Goal: Information Seeking & Learning: Learn about a topic

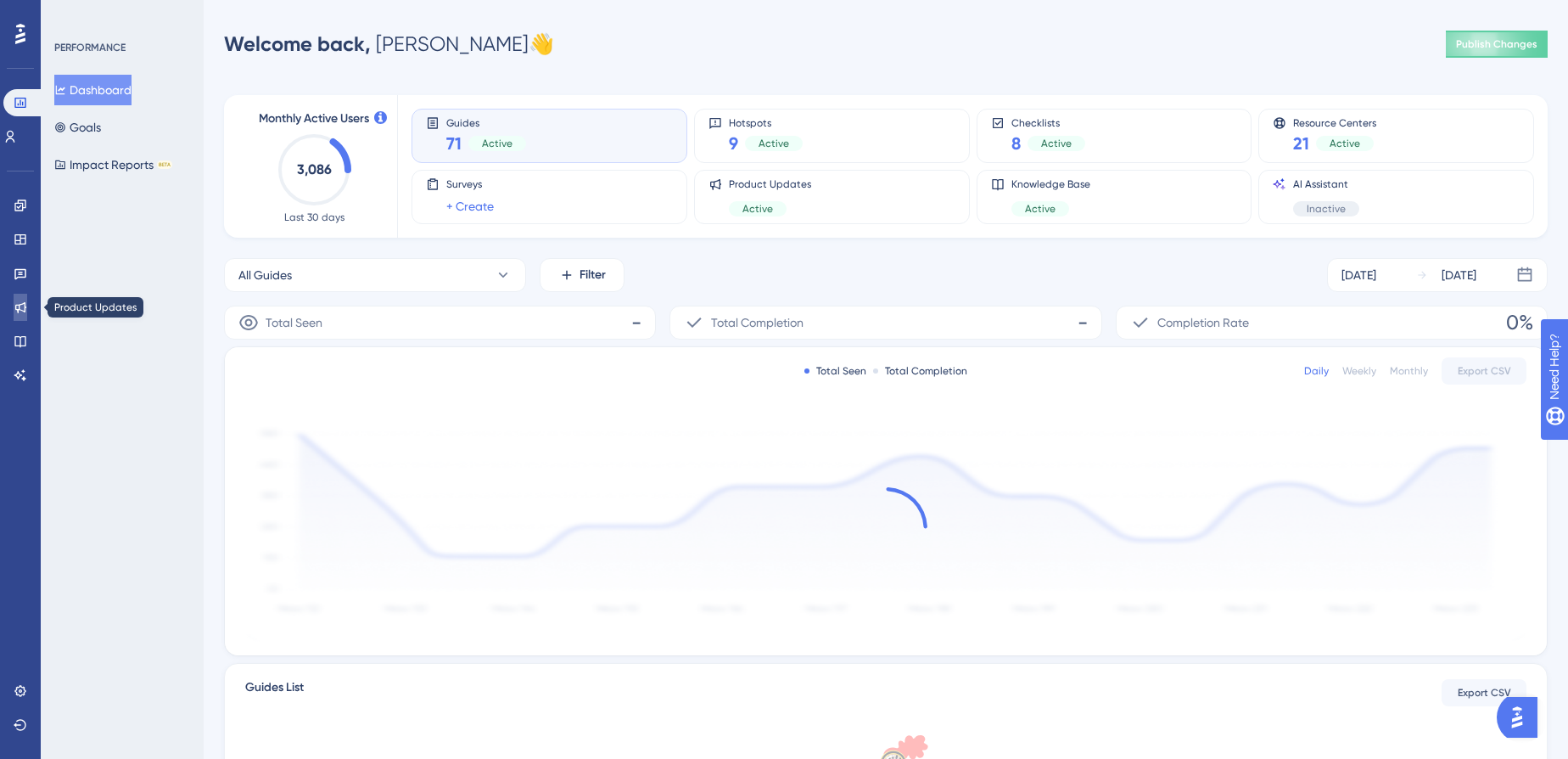
click at [14, 305] on link at bounding box center [20, 307] width 14 height 27
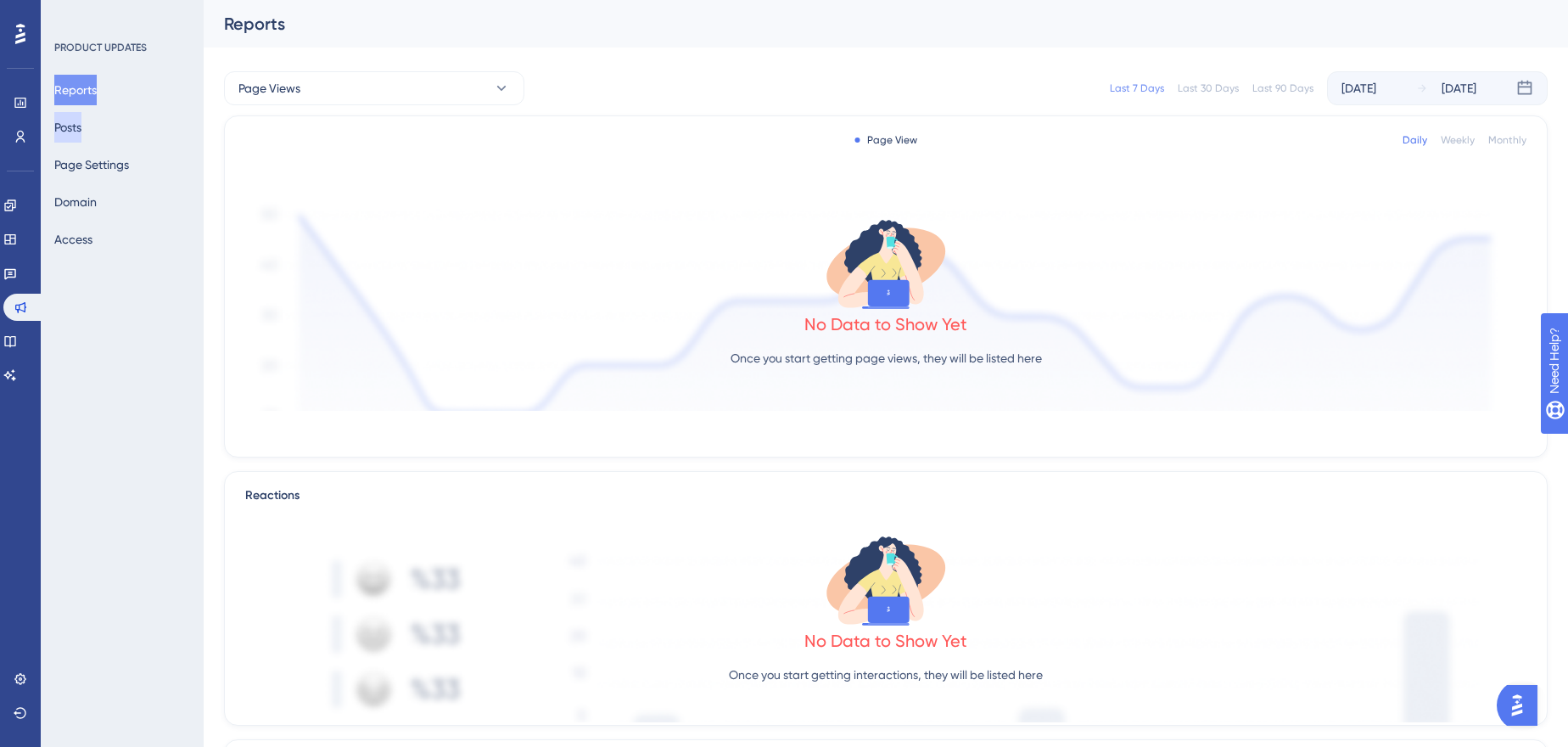
click at [82, 117] on button "Posts" at bounding box center [68, 126] width 27 height 30
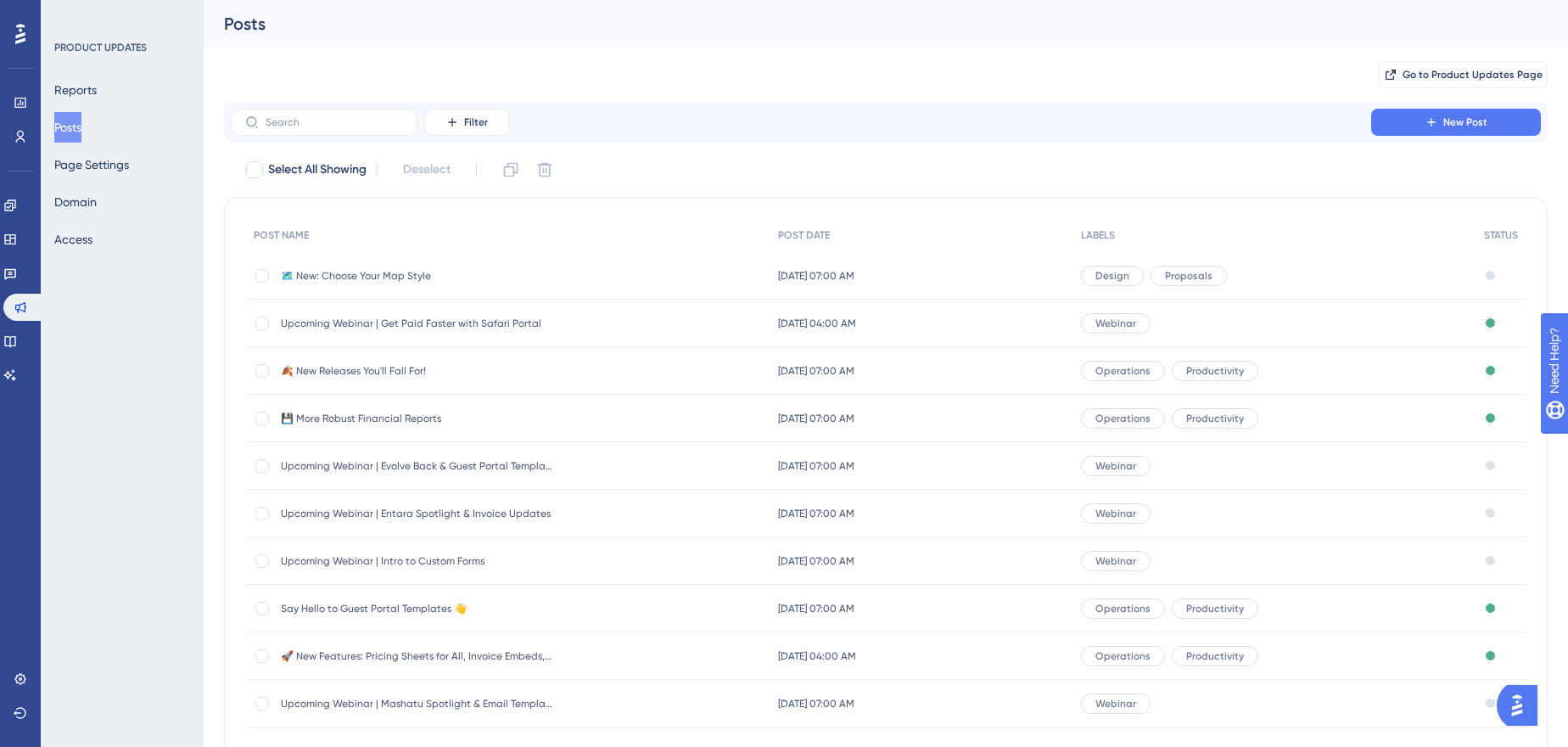
click at [406, 279] on span "🗺️ New: Choose Your Map Style" at bounding box center [417, 276] width 272 height 14
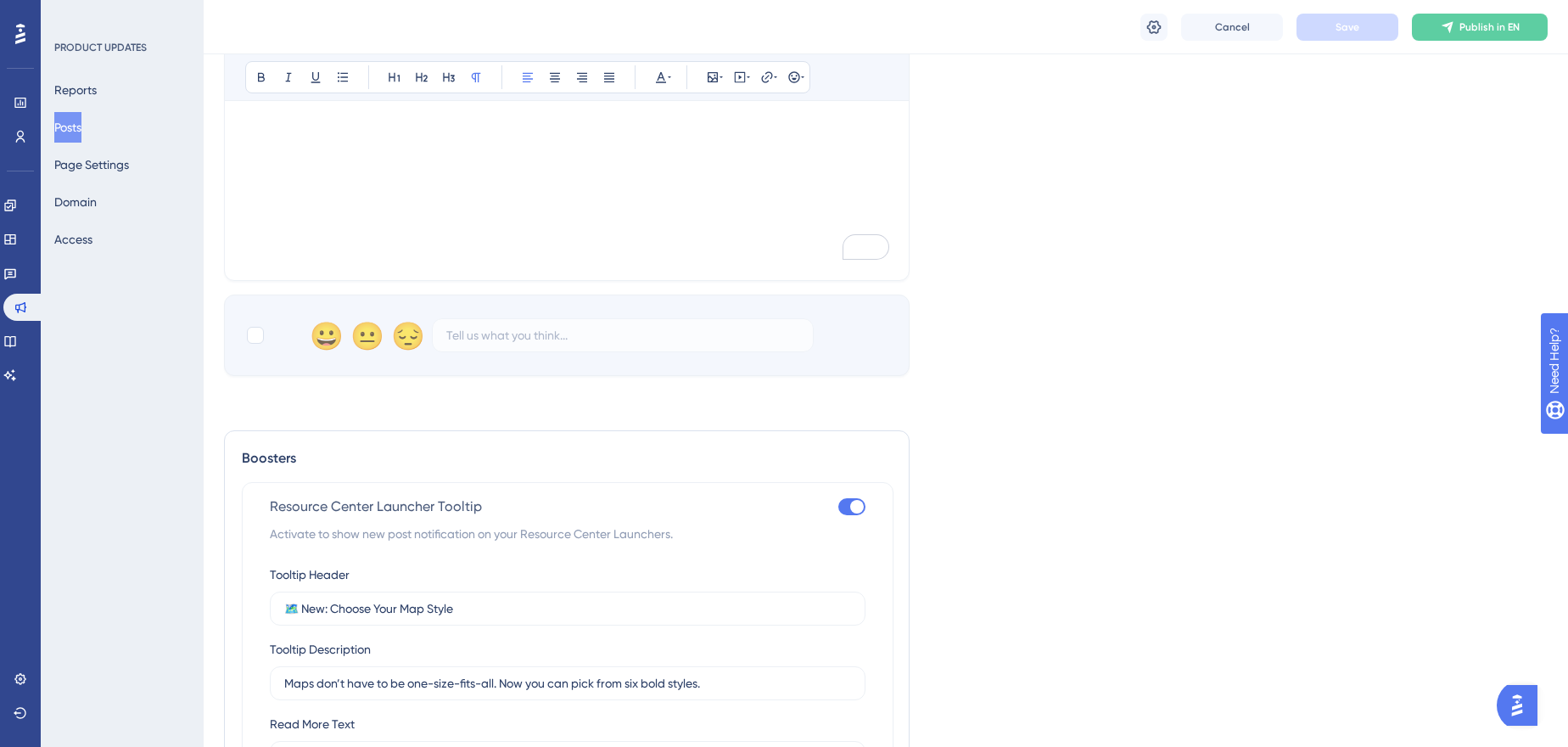
scroll to position [1002, 0]
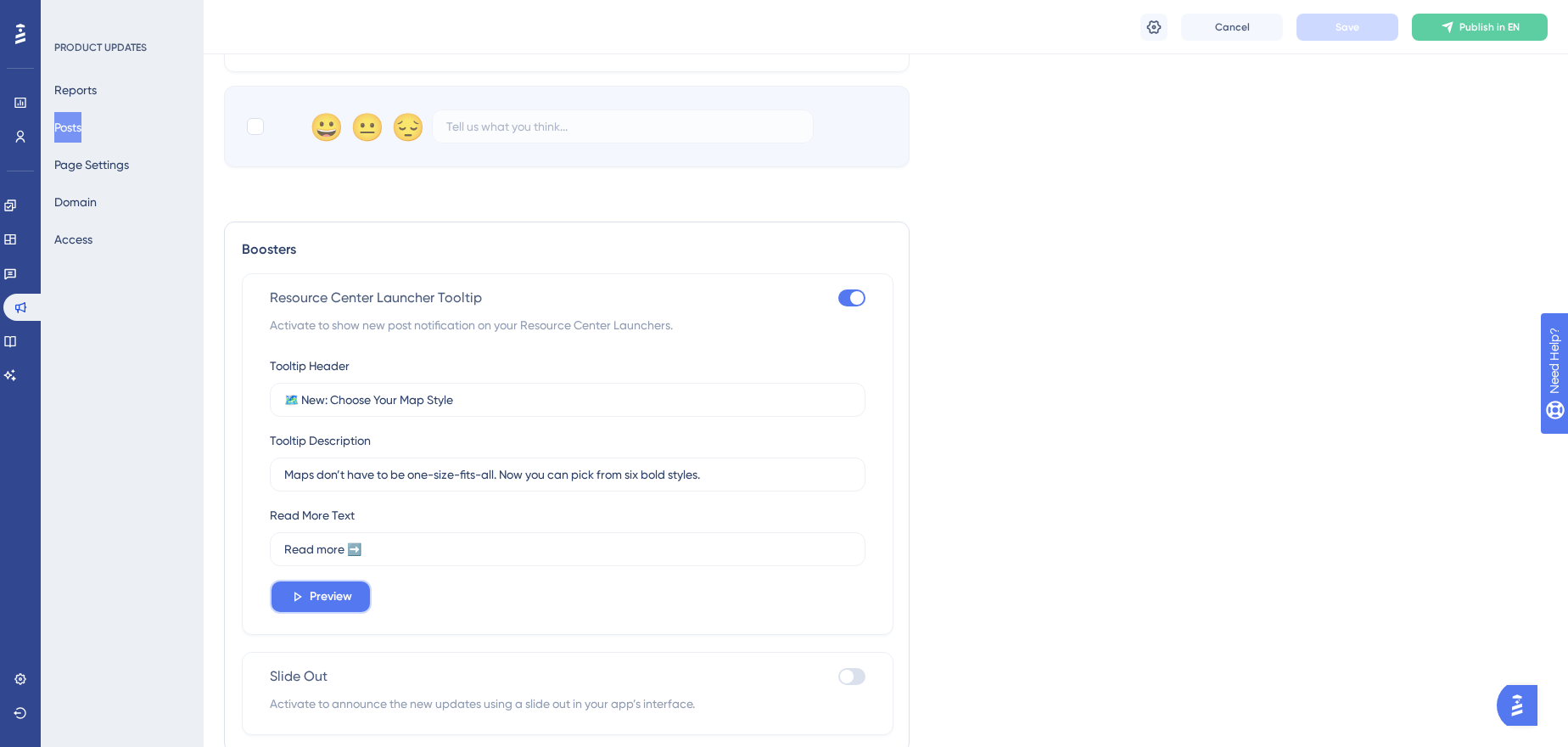
click at [323, 596] on span "Preview" at bounding box center [331, 596] width 43 height 20
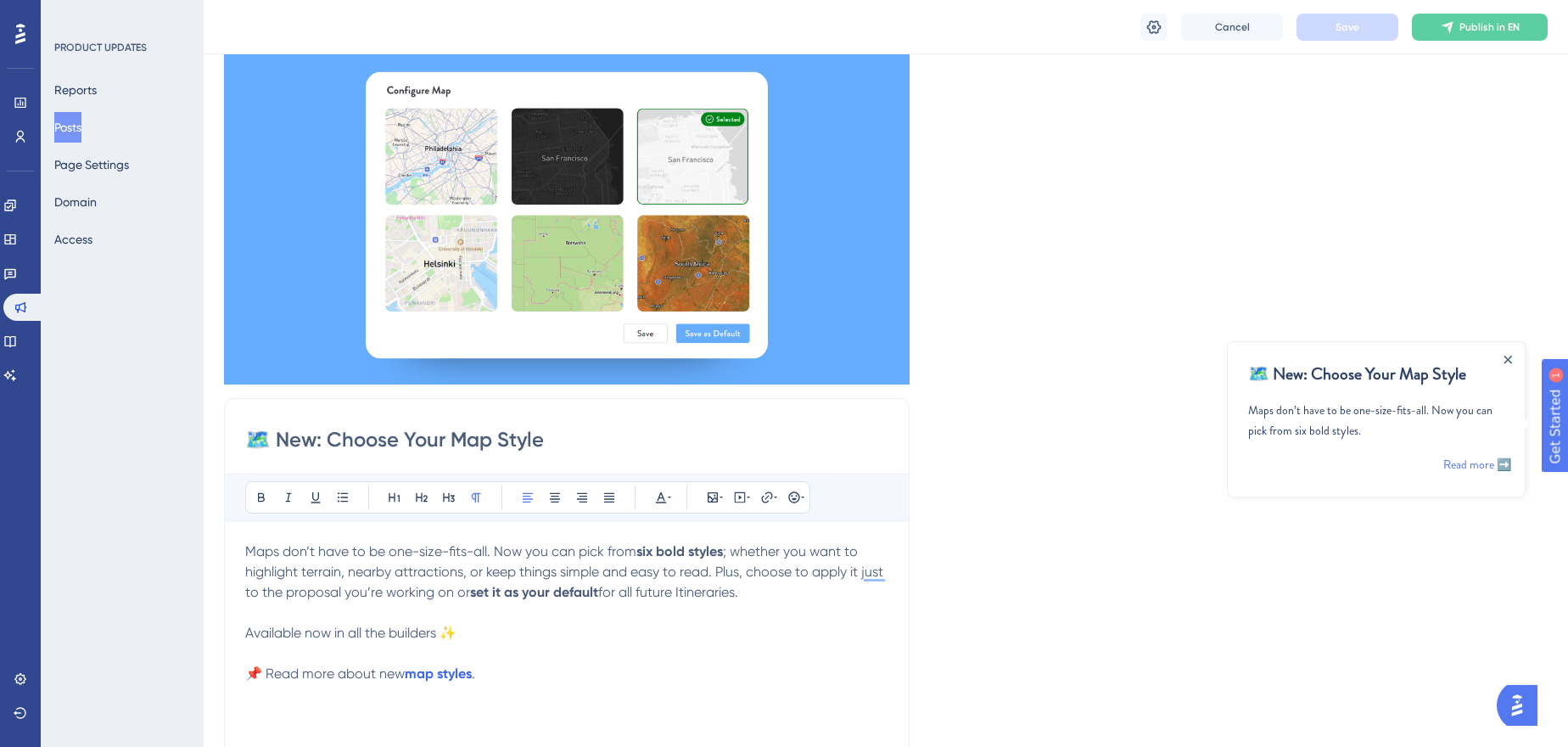
scroll to position [308, 0]
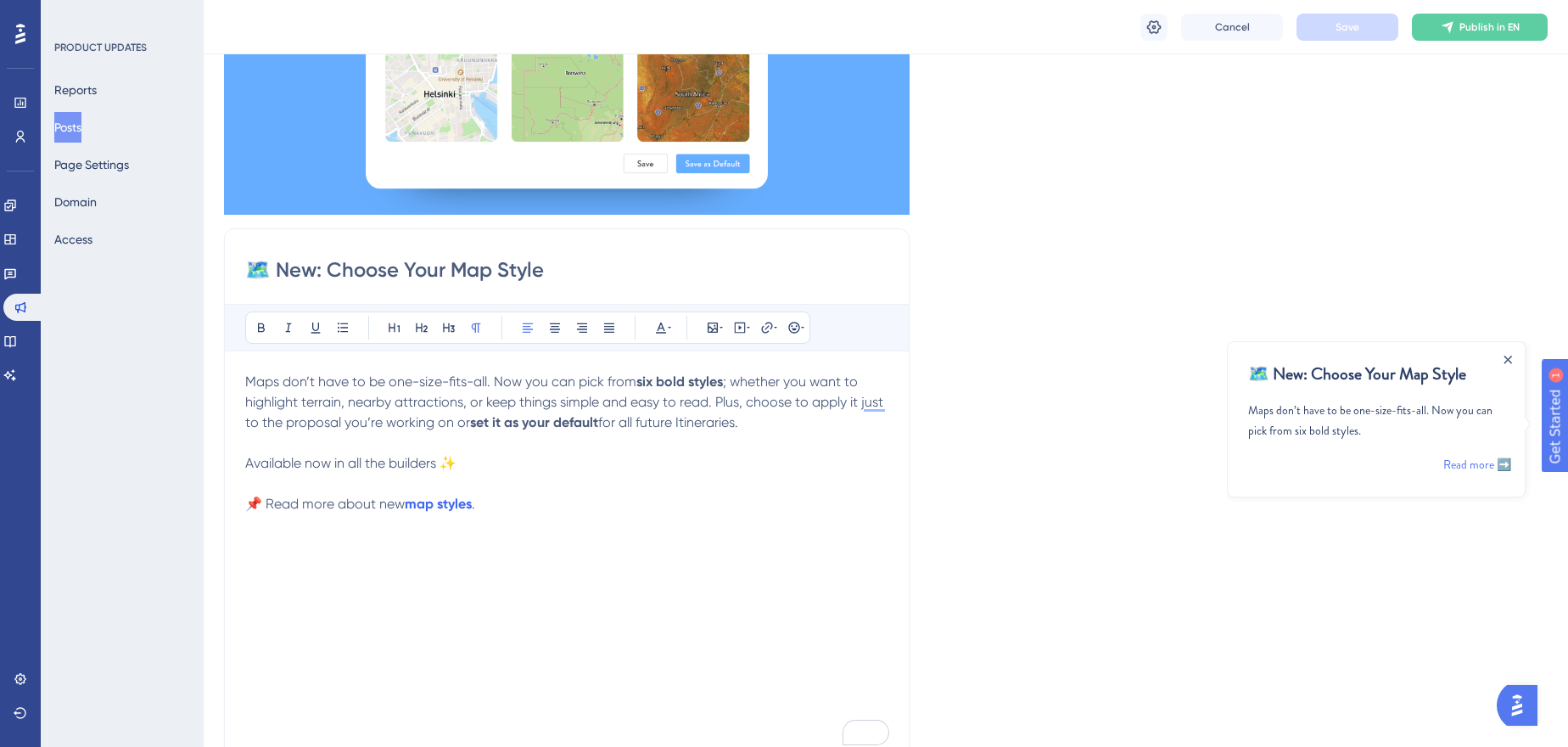
click at [748, 547] on div "Maps don’t have to be one-size-fits-all. Now you can pick from six bold styles …" at bounding box center [566, 559] width 643 height 373
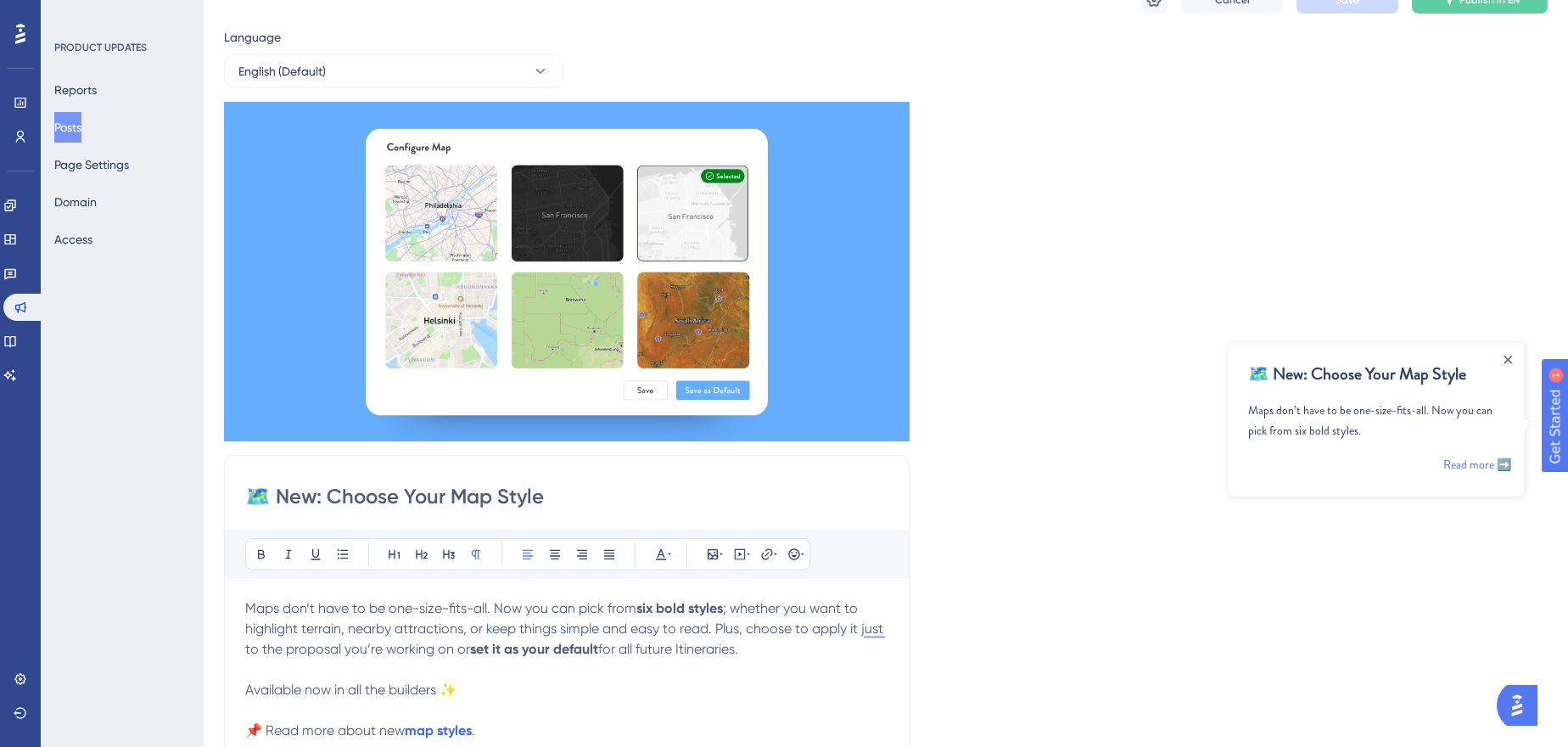
scroll to position [0, 0]
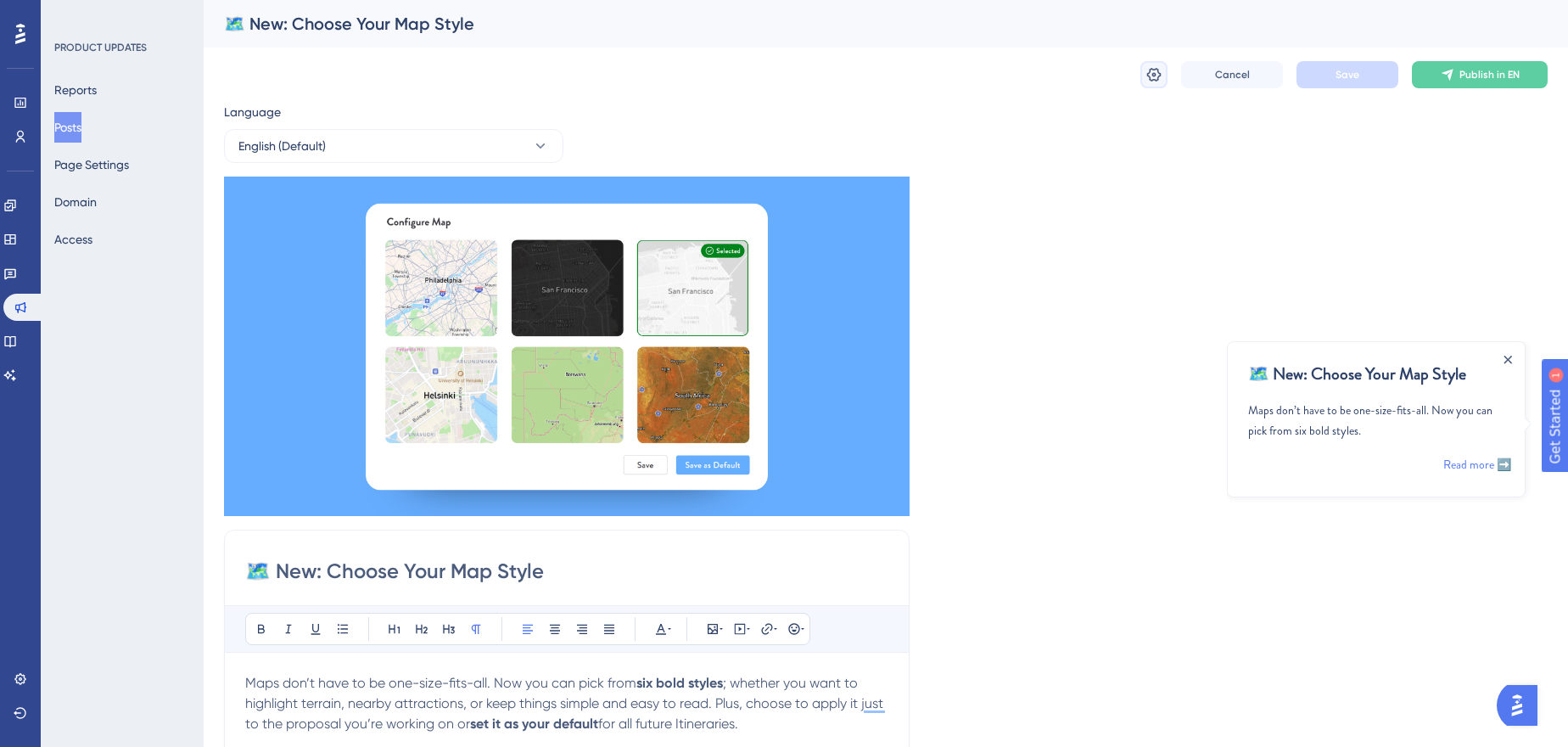
click at [1153, 64] on button at bounding box center [1154, 75] width 27 height 27
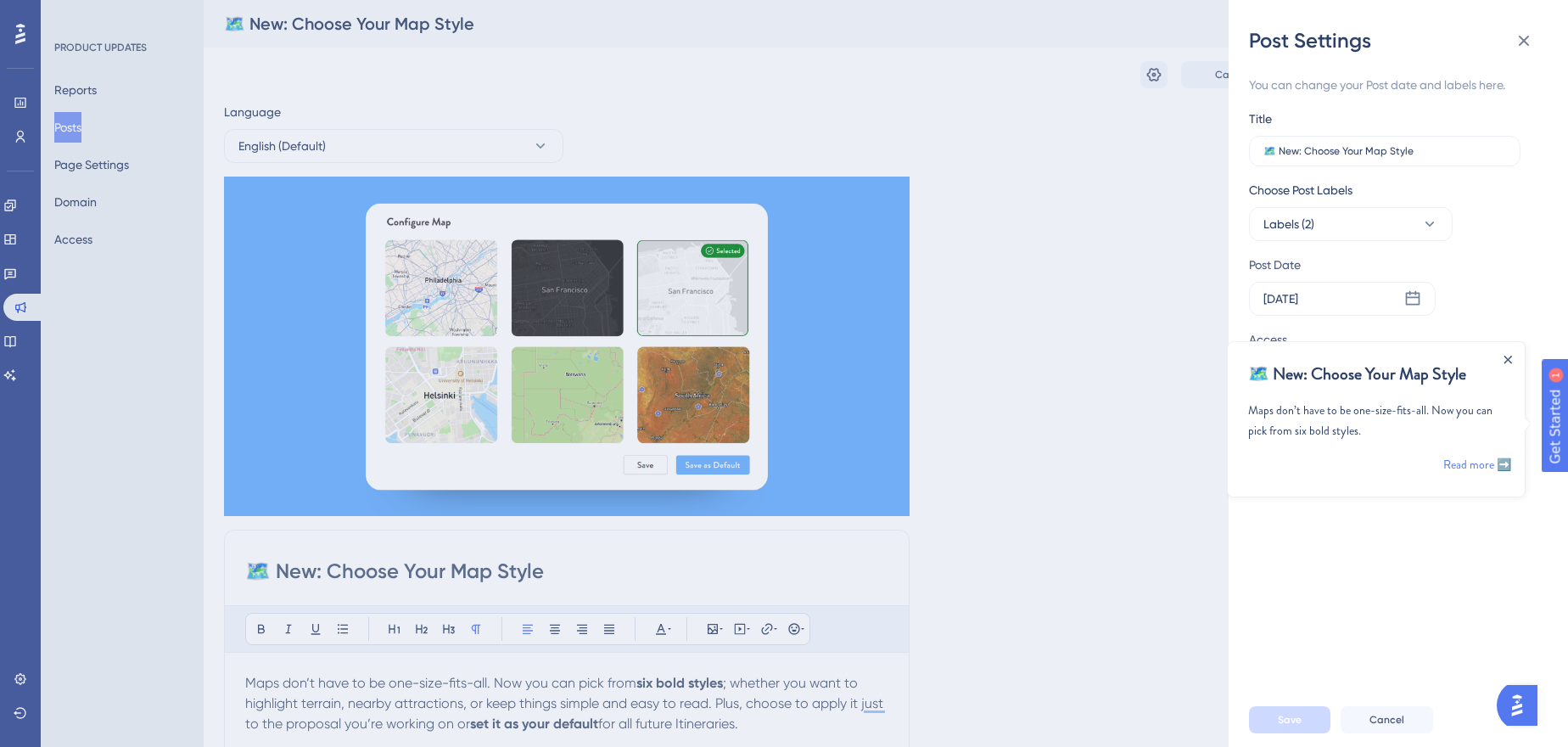
click at [1505, 353] on div "Close Announcement" at bounding box center [1508, 359] width 9 height 19
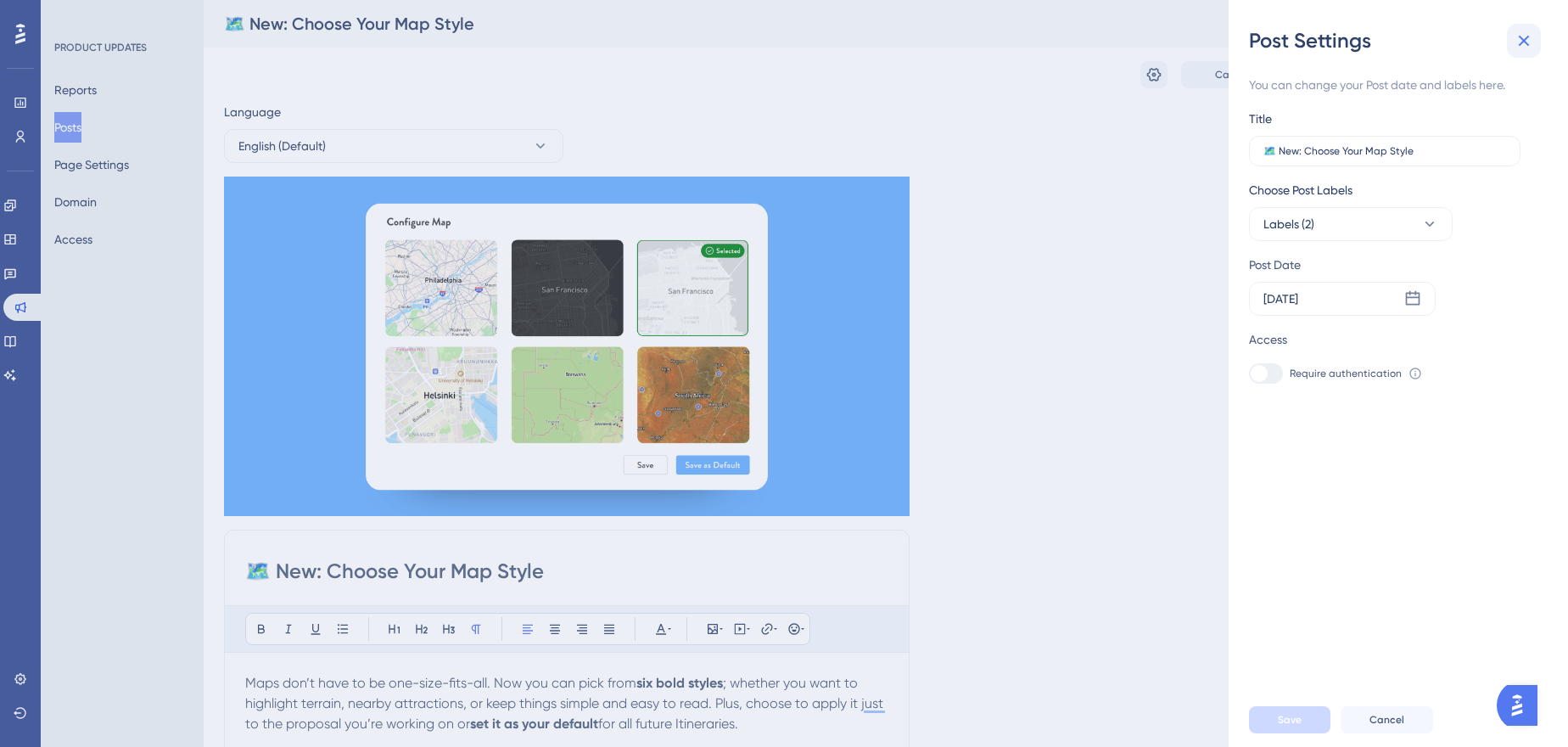
click at [1537, 40] on button at bounding box center [1523, 40] width 34 height 34
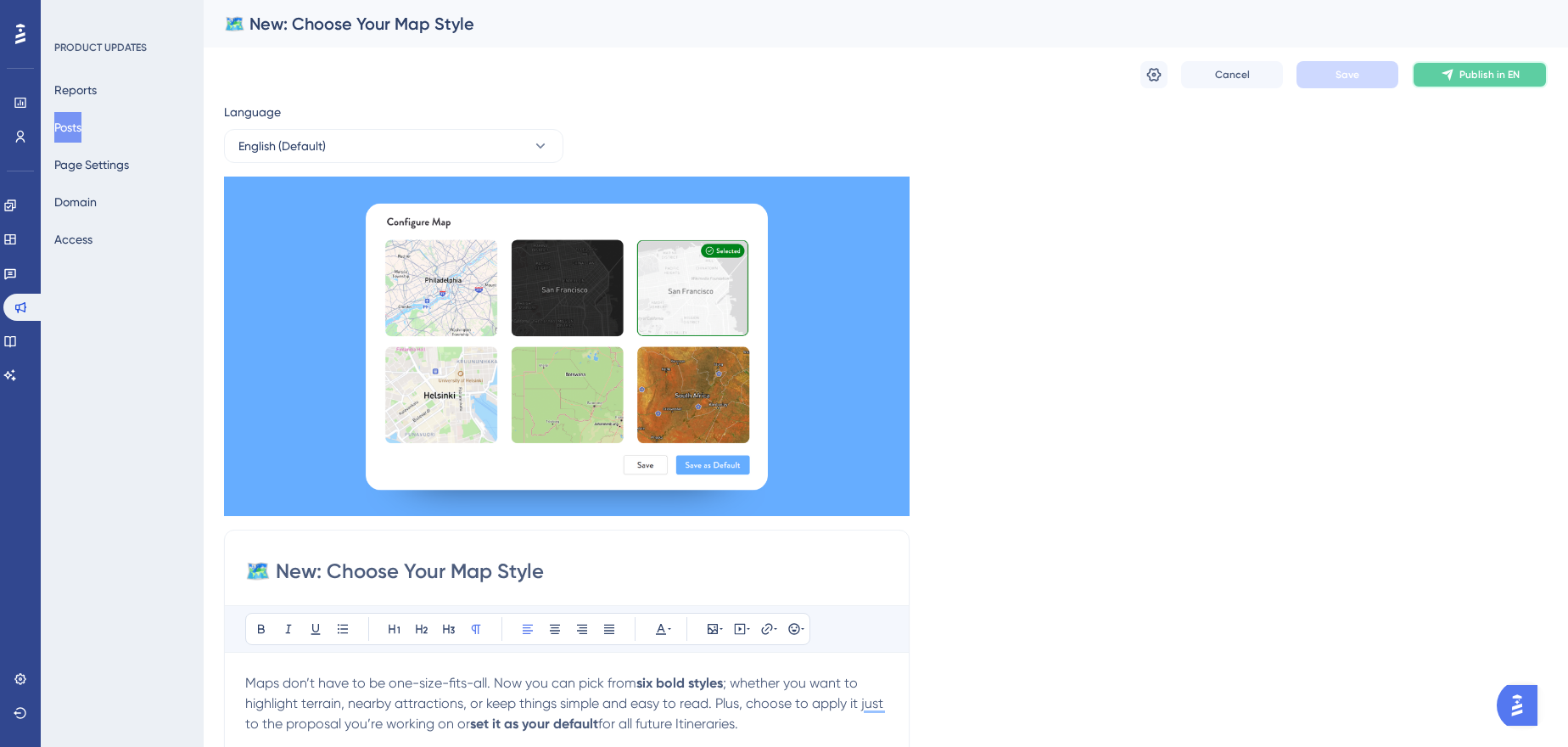
click at [1507, 66] on button "Publish in EN" at bounding box center [1481, 75] width 136 height 27
